Goal: Communication & Community: Answer question/provide support

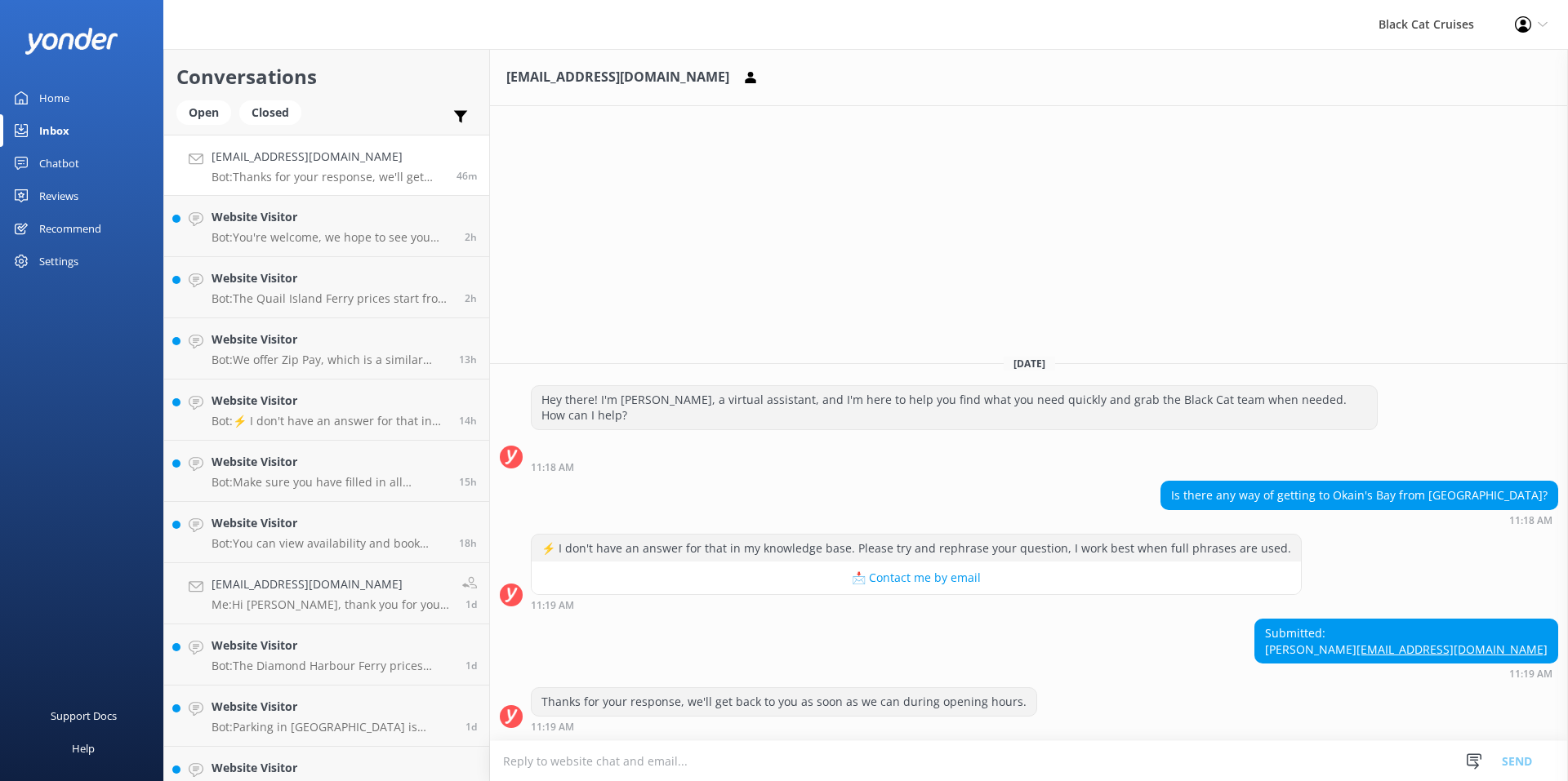
click at [547, 763] on textarea at bounding box center [1028, 761] width 1078 height 40
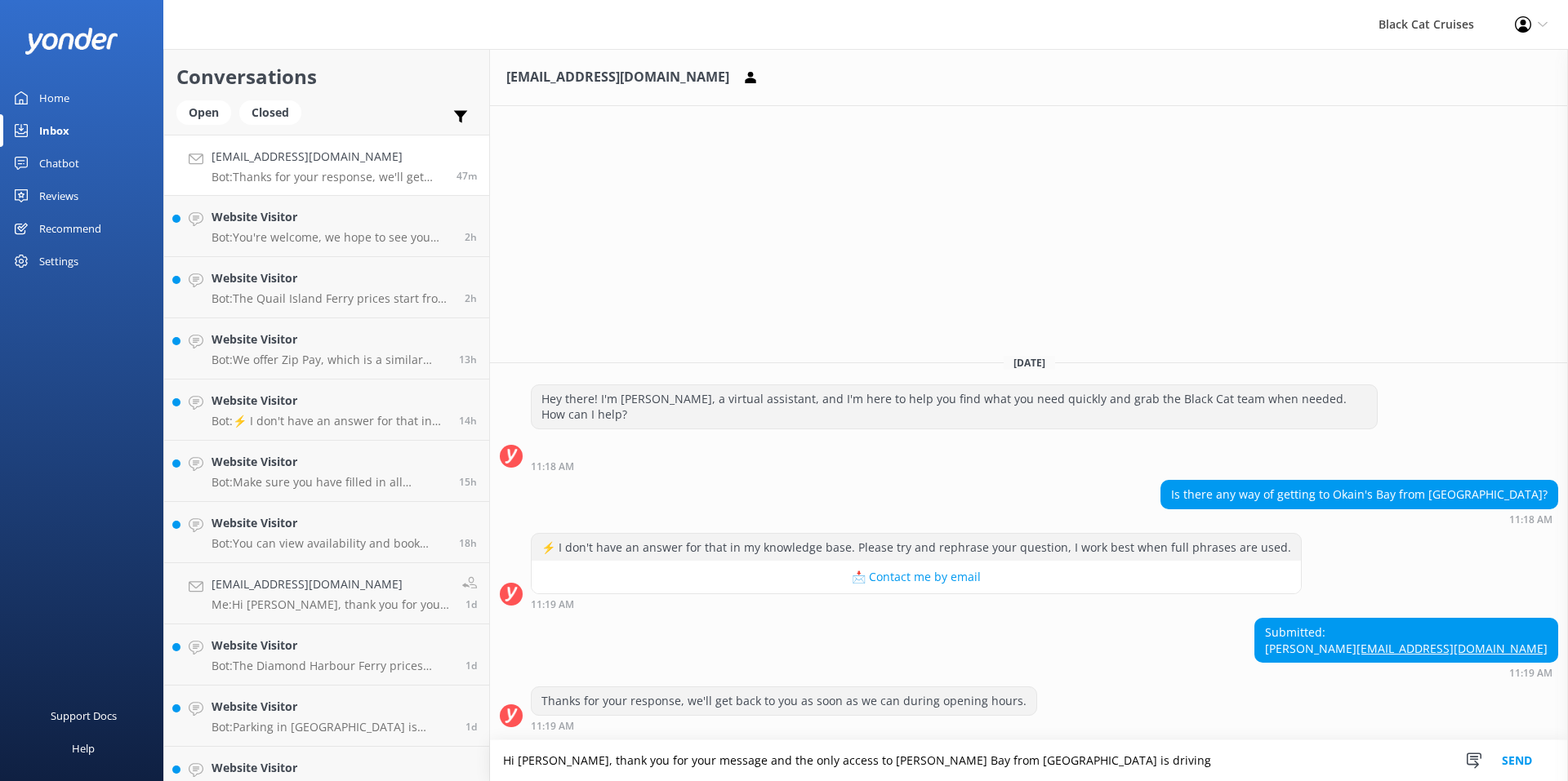
click at [773, 761] on textarea "Hi [PERSON_NAME], thank you for your message and the only access to [PERSON_NAM…" at bounding box center [1028, 760] width 1078 height 41
click at [1018, 761] on textarea "Hi [PERSON_NAME], thank you for your message and the only access to [PERSON_NAM…" at bounding box center [1028, 760] width 1078 height 41
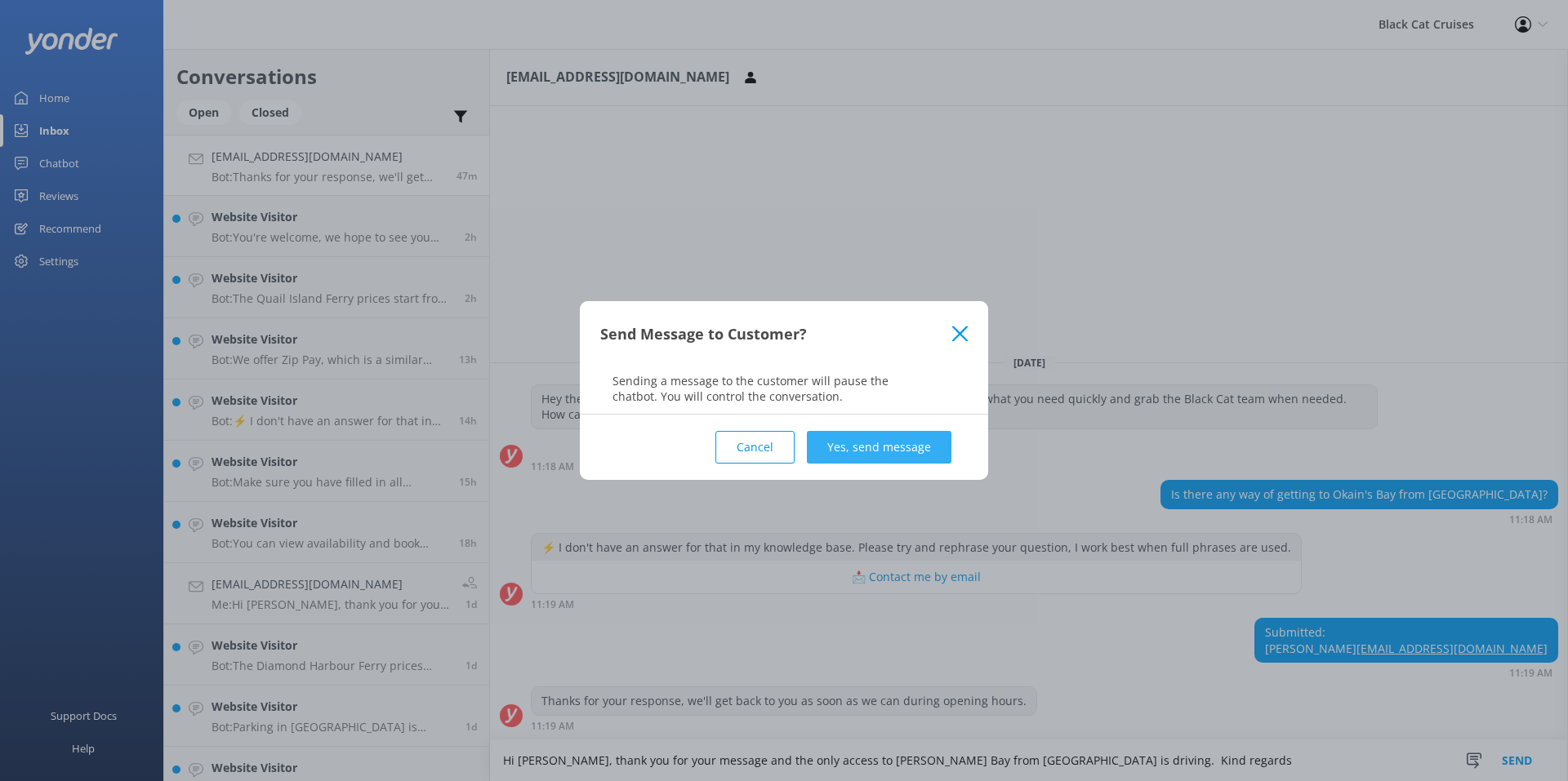
type textarea "Hi [PERSON_NAME], thank you for your message and the only access to [PERSON_NAM…"
click at [848, 444] on button "Yes, send message" at bounding box center [878, 447] width 144 height 33
